Goal: Check status

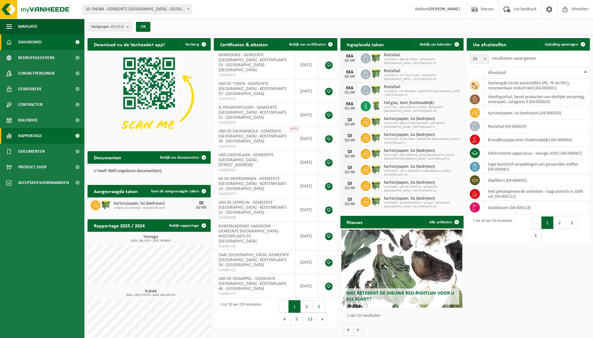
click at [46, 134] on link "Rapportage" at bounding box center [42, 136] width 84 height 16
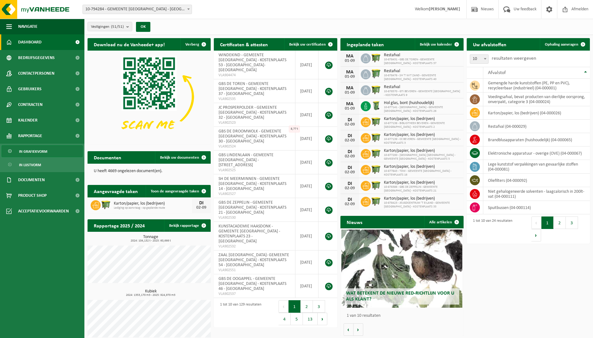
click at [38, 152] on span "In grafiekvorm" at bounding box center [33, 152] width 28 height 12
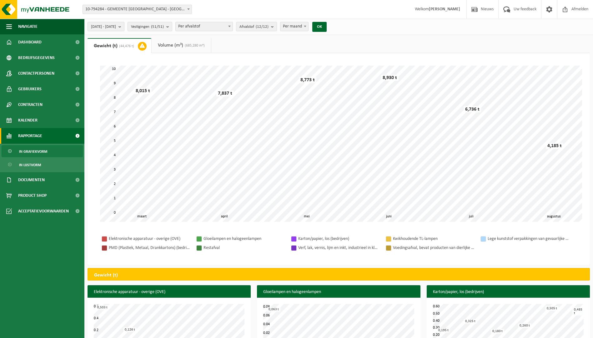
click at [181, 42] on link "Volume (m³) (685,280 m³)" at bounding box center [181, 45] width 59 height 14
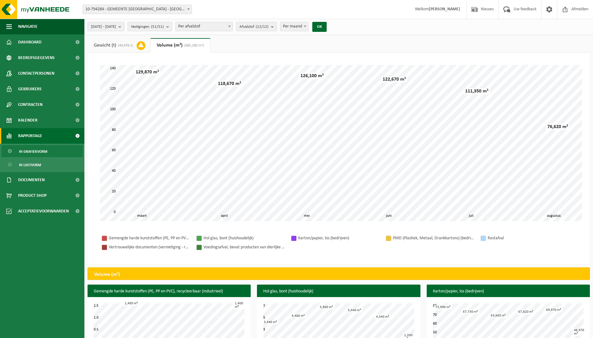
click at [129, 43] on link "Gewicht (t) (44,476 t)" at bounding box center [119, 45] width 63 height 14
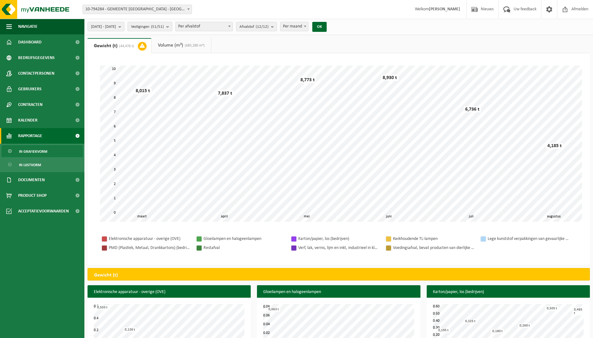
click at [174, 43] on link "Volume (m³) (685,280 m³)" at bounding box center [181, 45] width 59 height 14
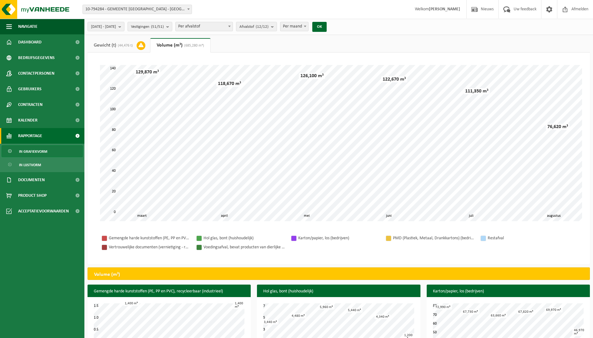
click at [121, 44] on span "(44,476 t)" at bounding box center [124, 46] width 17 height 4
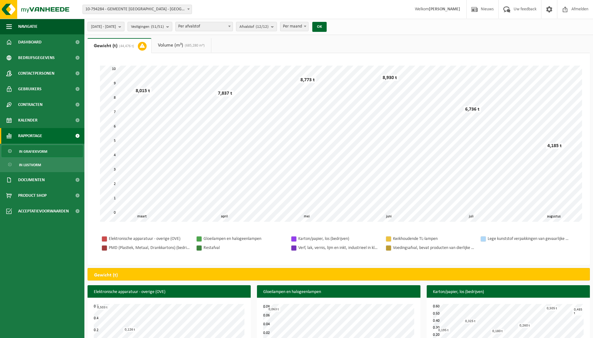
click at [116, 29] on span "2025-03-01 - 2025-08-29" at bounding box center [103, 26] width 25 height 9
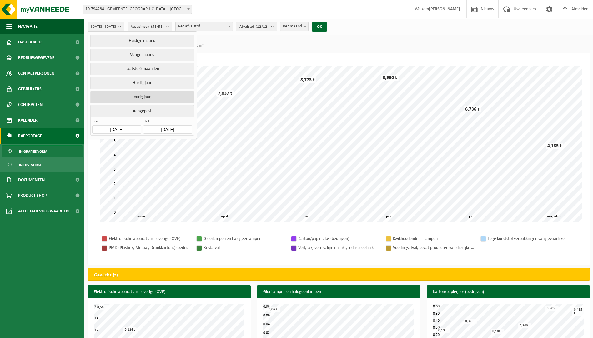
click at [140, 94] on button "Vorig jaar" at bounding box center [142, 97] width 104 height 13
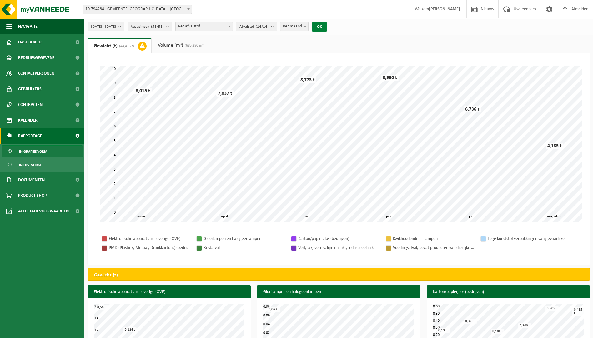
click at [327, 26] on button "OK" at bounding box center [320, 27] width 14 height 10
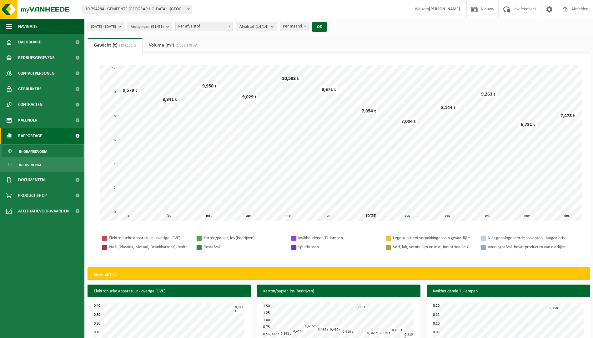
click at [307, 27] on b at bounding box center [305, 27] width 3 height 2
select select "3"
click at [327, 25] on button "OK" at bounding box center [320, 27] width 14 height 10
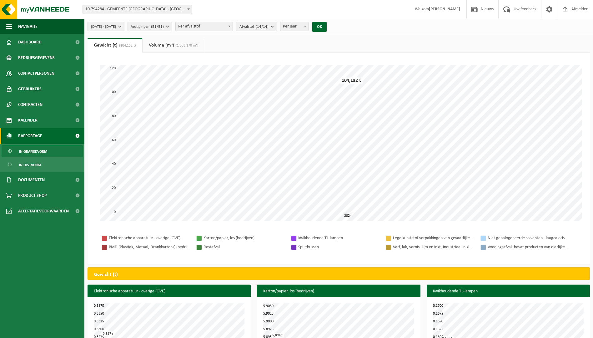
click at [176, 44] on span "(1 353,170 m³)" at bounding box center [186, 46] width 24 height 4
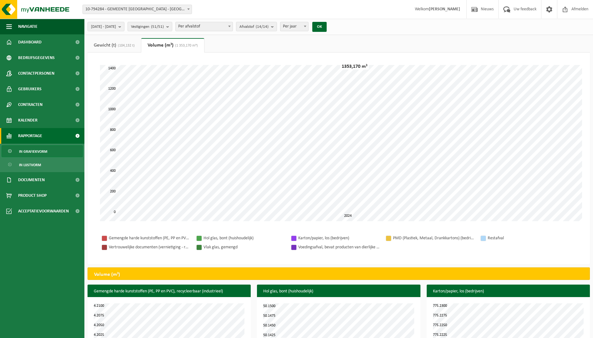
click at [121, 43] on link "Gewicht (t) (104,132 t)" at bounding box center [114, 45] width 53 height 14
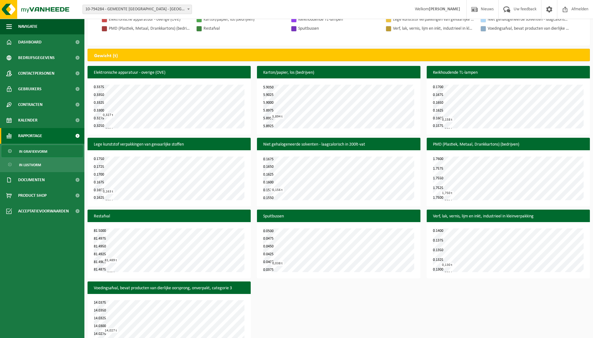
scroll to position [237, 0]
